Goal: Find specific page/section: Find specific page/section

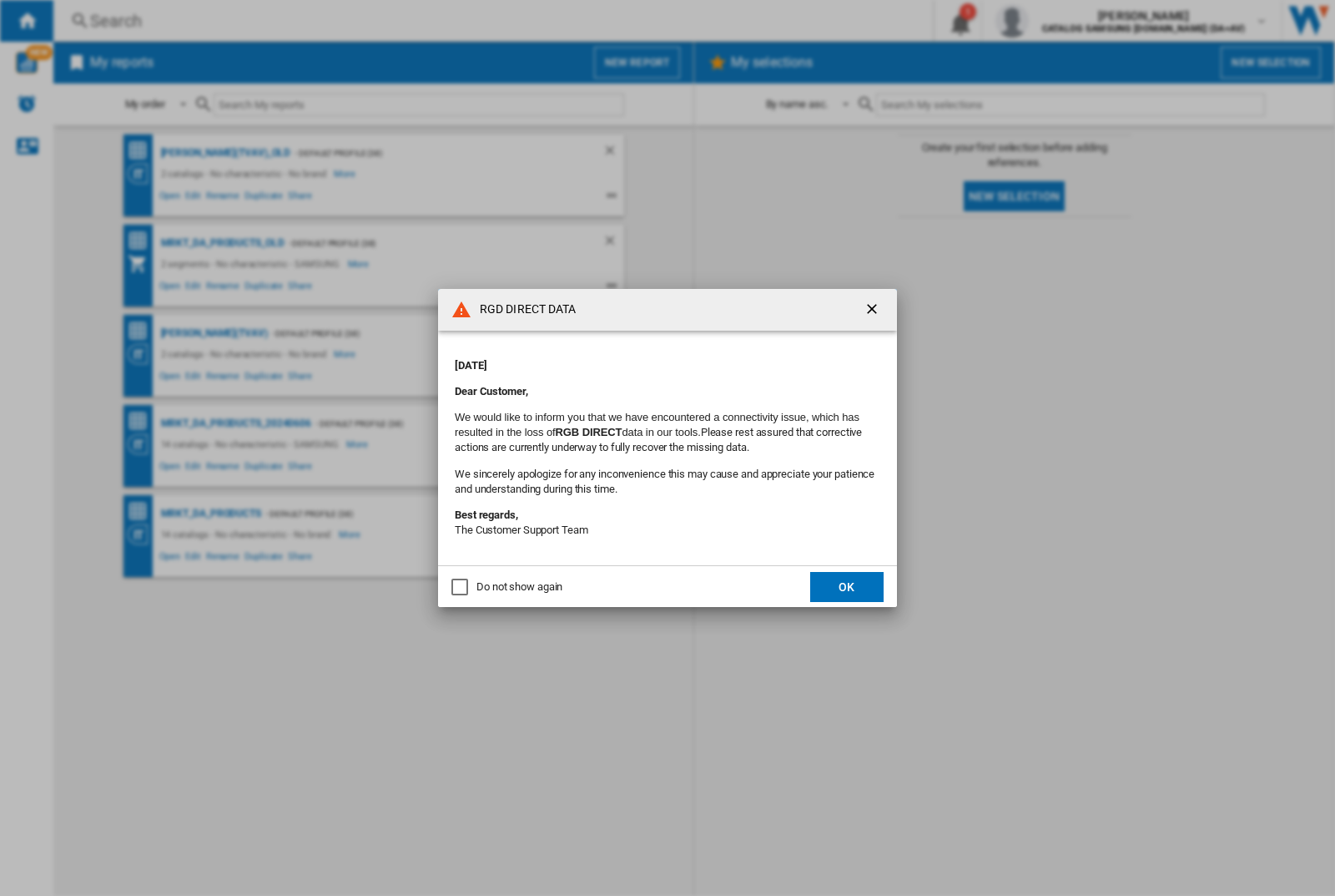
click at [1062, 21] on div "RGD DIRECT DATA [DATE] Dear Customer, We would like to inform you that we have …" at bounding box center [667, 448] width 1335 height 896
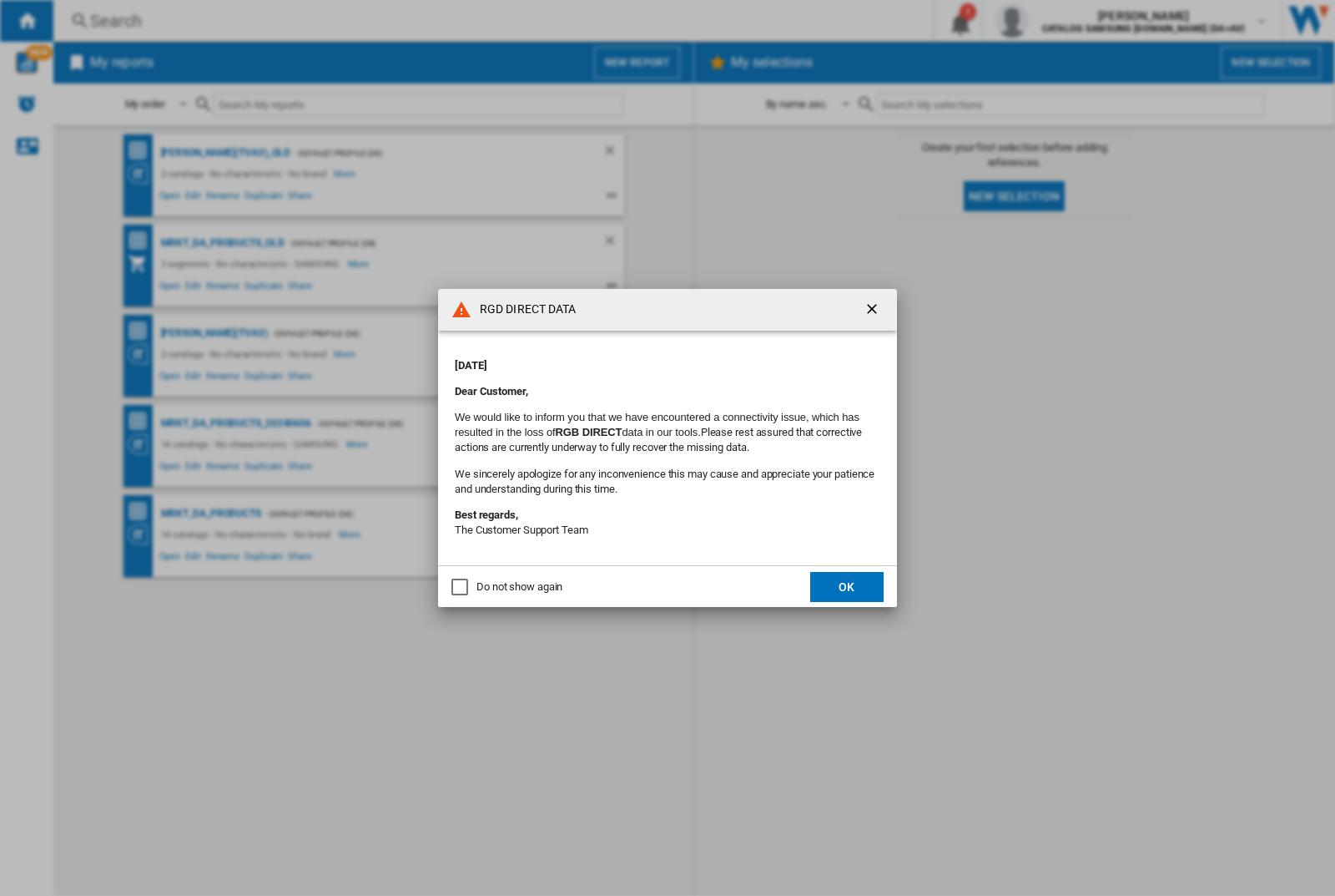
click at [1062, 21] on div "RGD DIRECT DATA [DATE] Dear Customer, We would like to inform you that we have …" at bounding box center [667, 448] width 1335 height 896
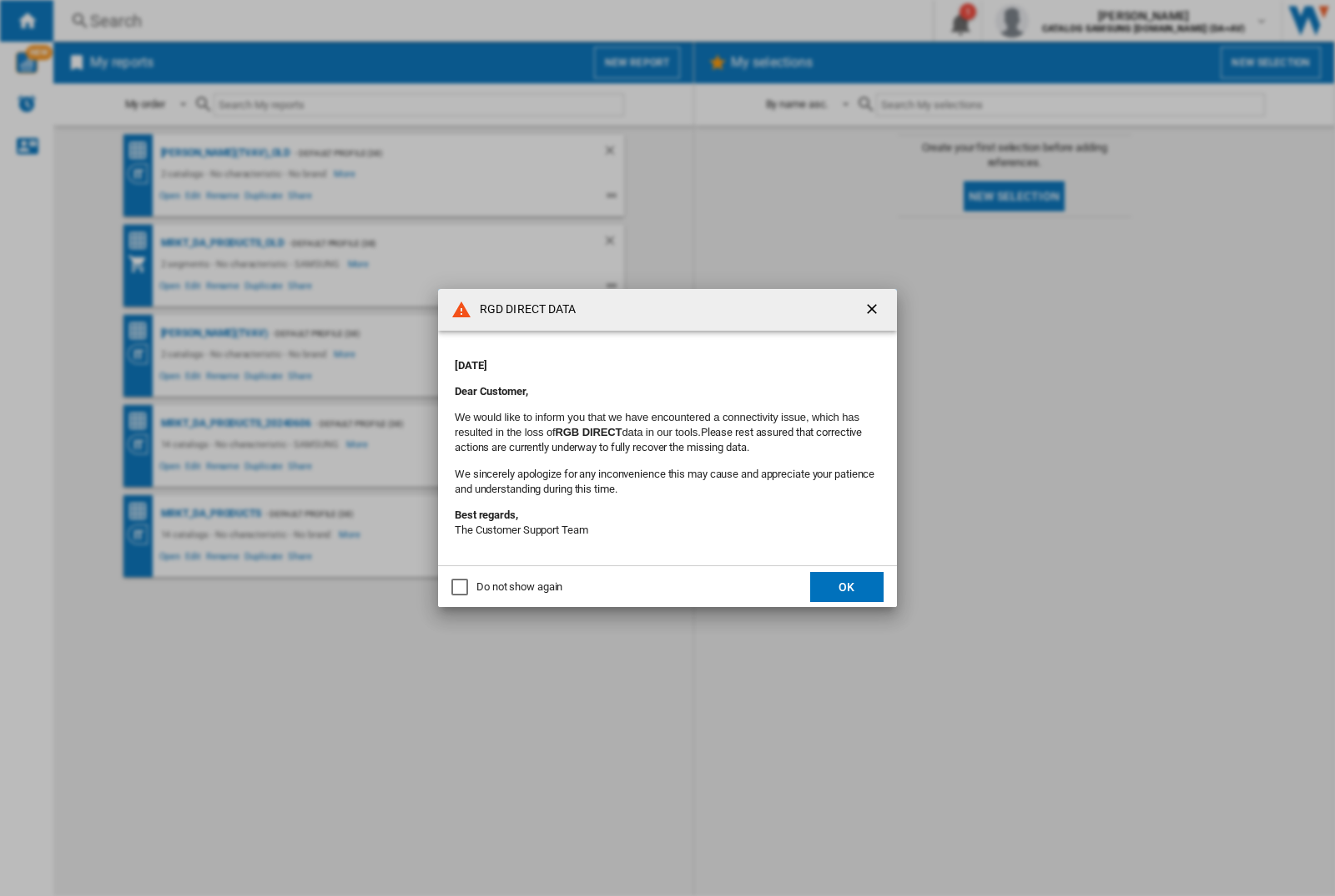
click at [1062, 21] on div "RGD DIRECT DATA [DATE] Dear Customer, We would like to inform you that we have …" at bounding box center [667, 448] width 1335 height 896
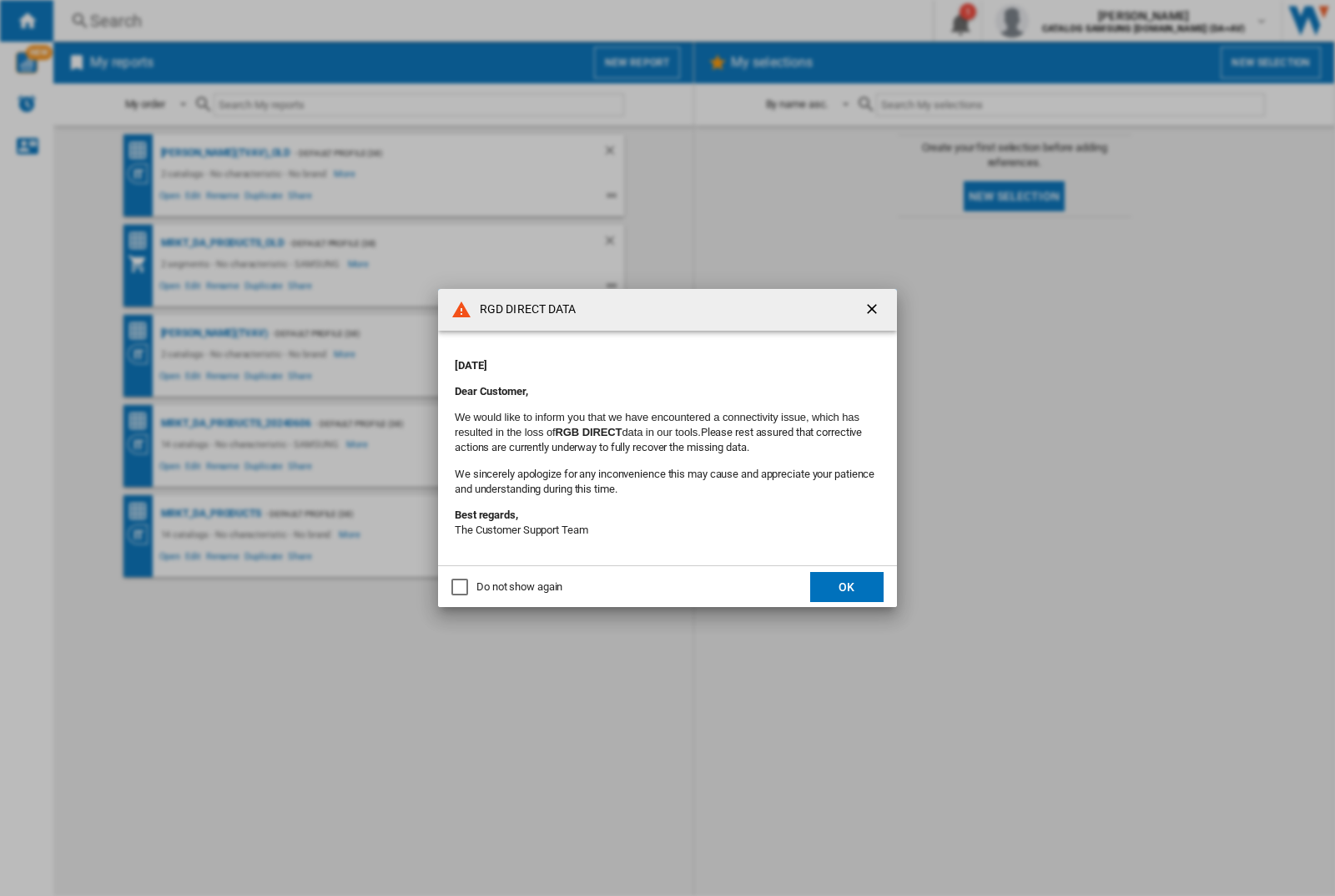
click at [1062, 21] on div "RGD DIRECT DATA [DATE] Dear Customer, We would like to inform you that we have …" at bounding box center [667, 448] width 1335 height 896
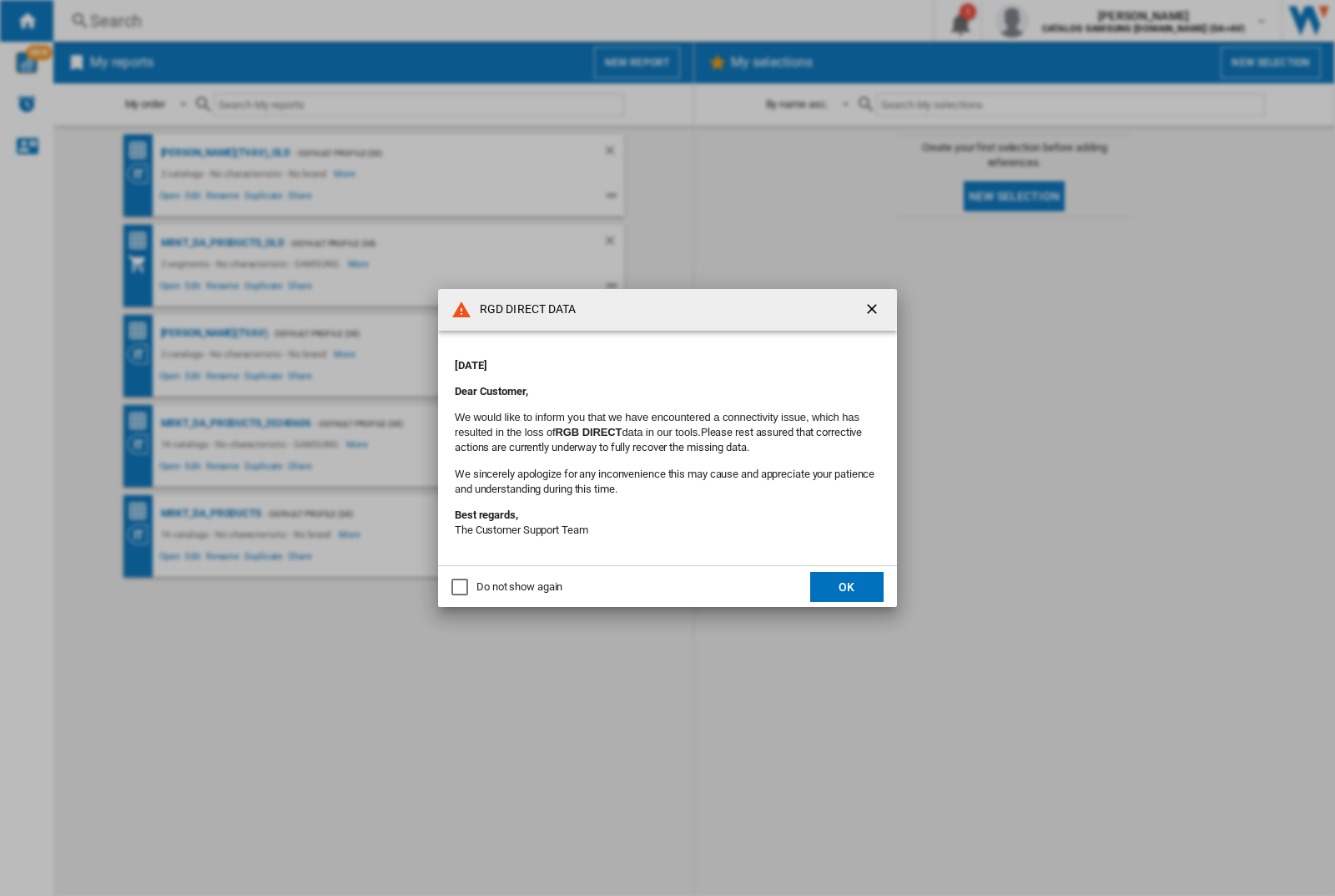
click at [1062, 21] on div "RGD DIRECT DATA [DATE] Dear Customer, We would like to inform you that we have …" at bounding box center [667, 448] width 1335 height 896
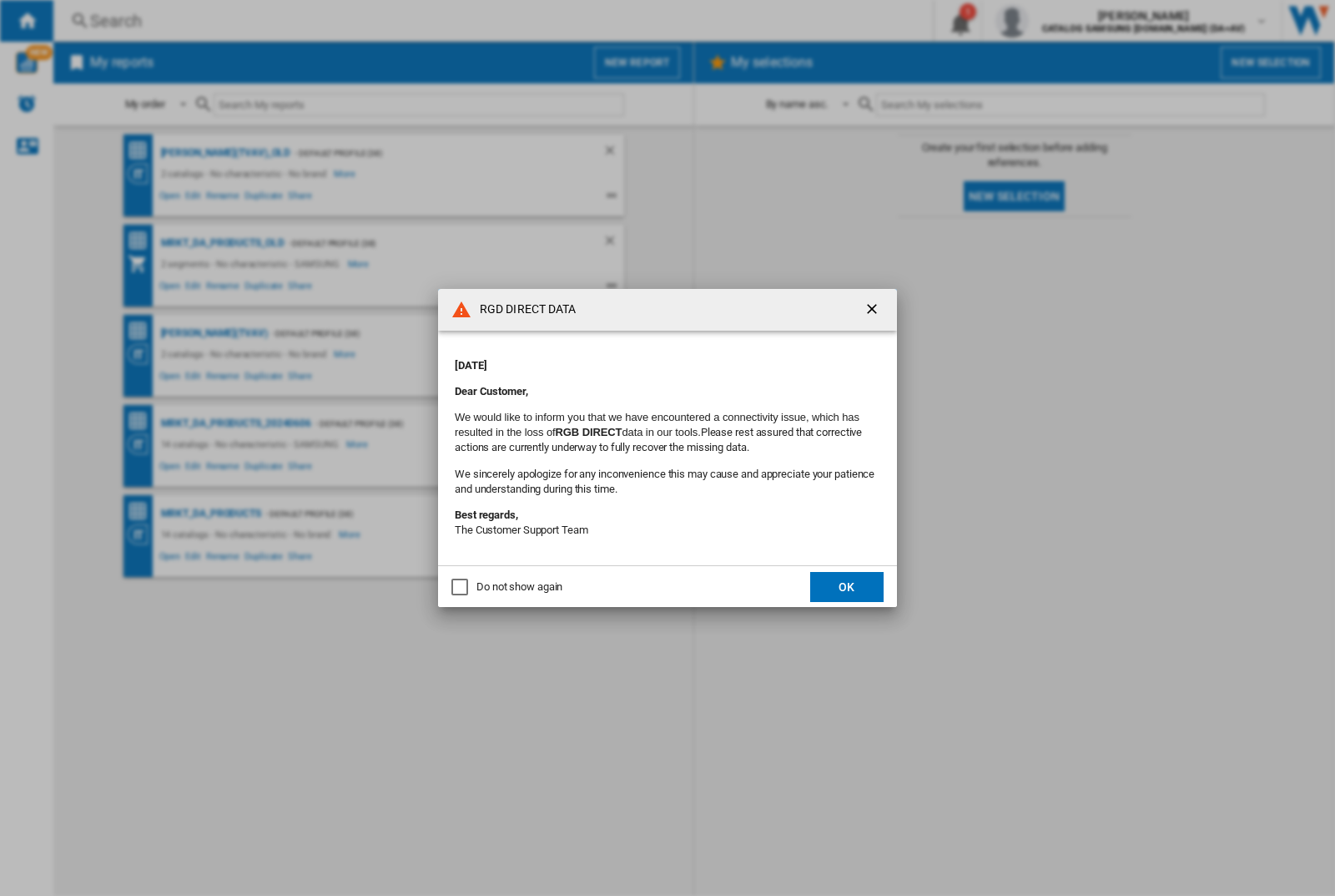
click at [1062, 21] on div "RGD DIRECT DATA [DATE] Dear Customer, We would like to inform you that we have …" at bounding box center [667, 448] width 1335 height 896
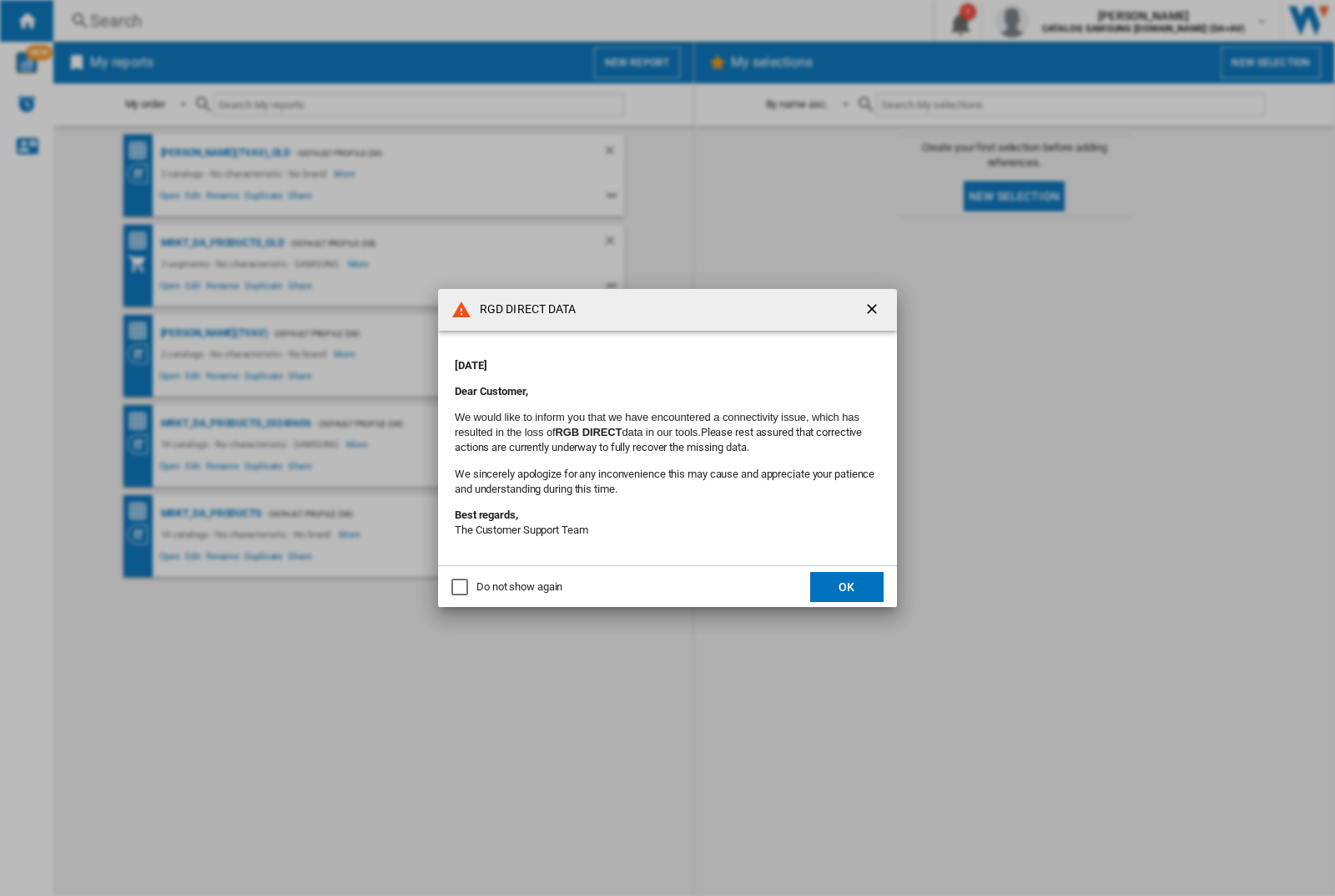
click at [1062, 21] on div "RGD DIRECT DATA [DATE] Dear Customer, We would like to inform you that we have …" at bounding box center [667, 448] width 1335 height 896
click at [1062, 21] on div "RGD DIRECT DATA Monday, September 22, 2025 Dear Customer, We would like to info…" at bounding box center [667, 448] width 1335 height 896
